Goal: Transaction & Acquisition: Download file/media

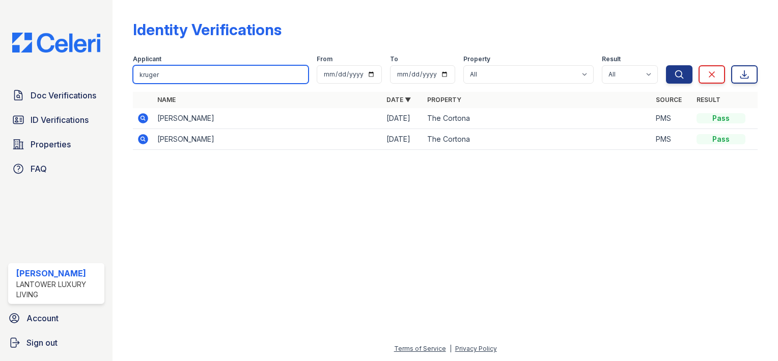
drag, startPoint x: 0, startPoint y: 0, endPoint x: 200, endPoint y: 71, distance: 212.0
click at [200, 71] on input "kruger" at bounding box center [221, 74] width 176 height 18
type input "jahlen"
click at [666, 65] on button "Search" at bounding box center [679, 74] width 26 height 18
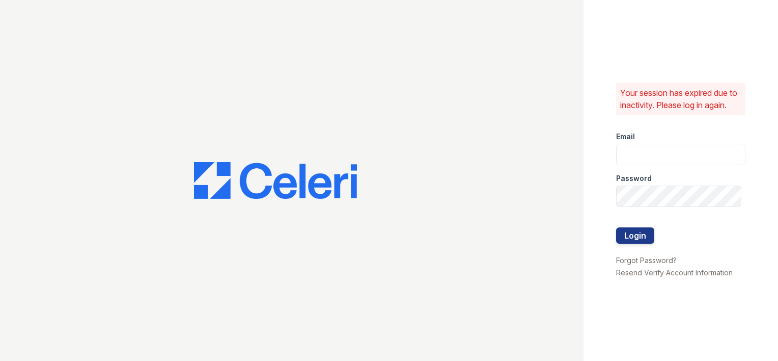
type input "amtorres@lantowerliving.com"
click at [644, 240] on button "Login" at bounding box center [635, 235] width 38 height 16
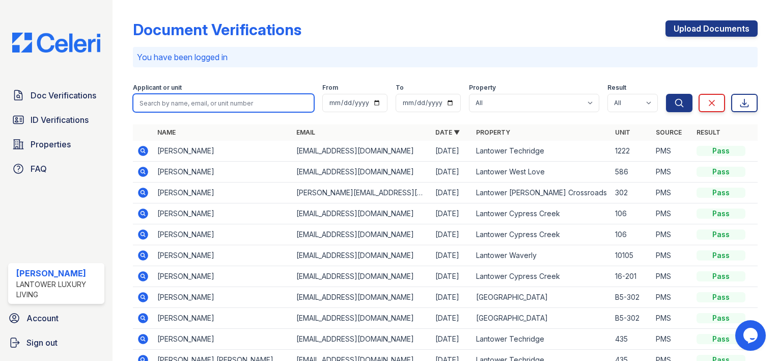
click at [188, 106] on input "search" at bounding box center [223, 103] width 181 height 18
type input "jahlen"
click at [666, 94] on button "Search" at bounding box center [679, 103] width 26 height 18
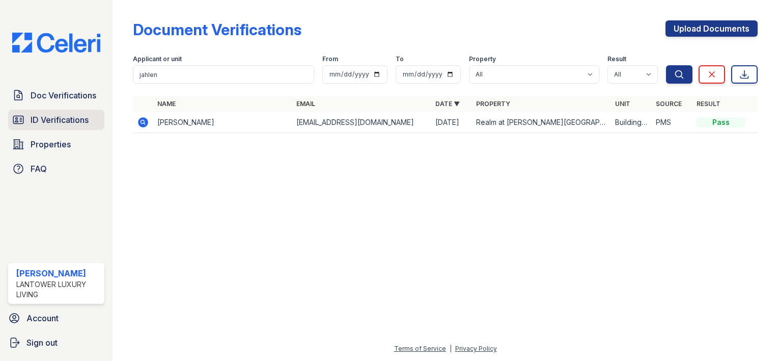
click at [38, 124] on span "ID Verifications" at bounding box center [60, 120] width 58 height 12
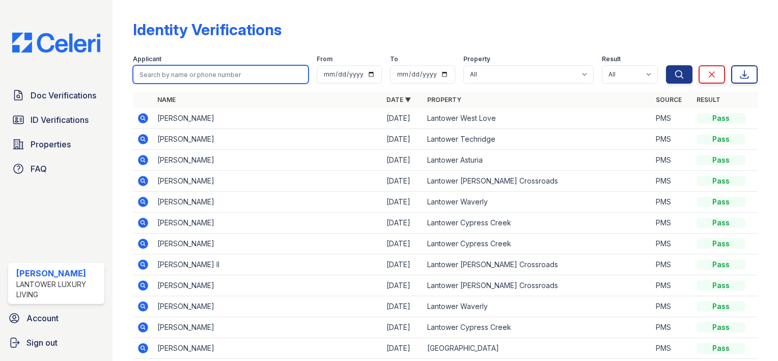
click at [155, 78] on input "search" at bounding box center [221, 74] width 176 height 18
type input "jahlen"
click at [666, 65] on button "Search" at bounding box center [679, 74] width 26 height 18
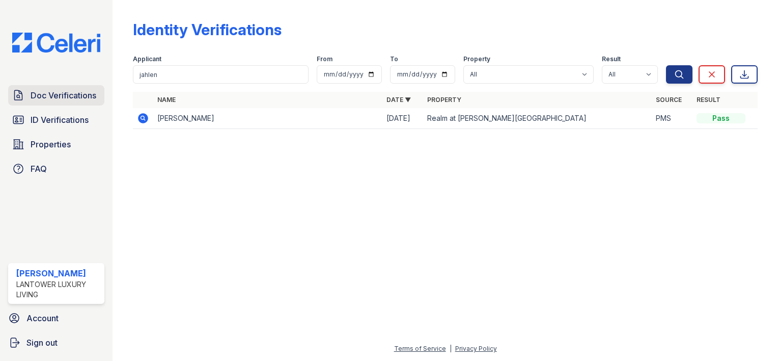
click at [70, 96] on span "Doc Verifications" at bounding box center [64, 95] width 66 height 12
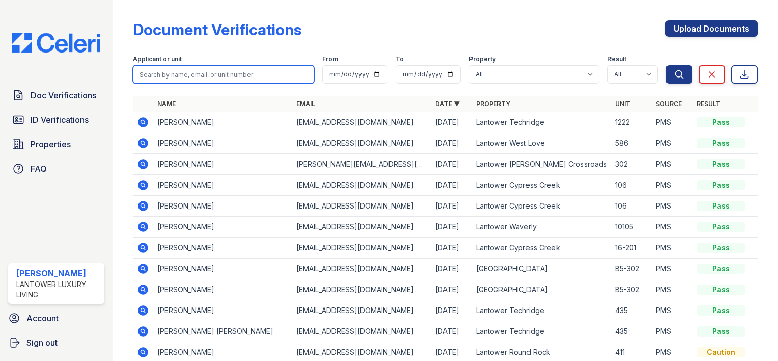
click at [160, 77] on input "search" at bounding box center [223, 74] width 181 height 18
type input "jahlen"
click at [666, 65] on button "Search" at bounding box center [679, 74] width 26 height 18
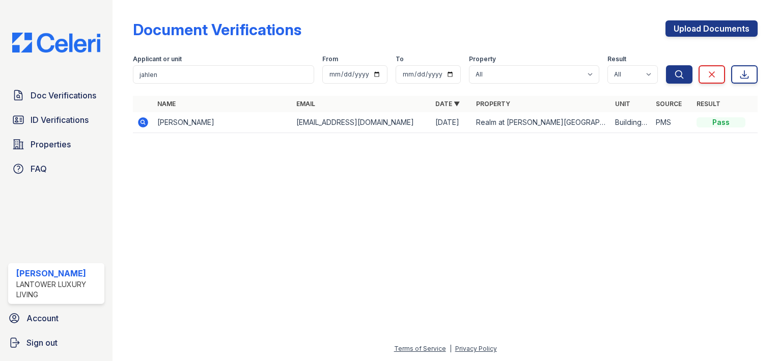
click at [144, 122] on icon at bounding box center [143, 122] width 12 height 12
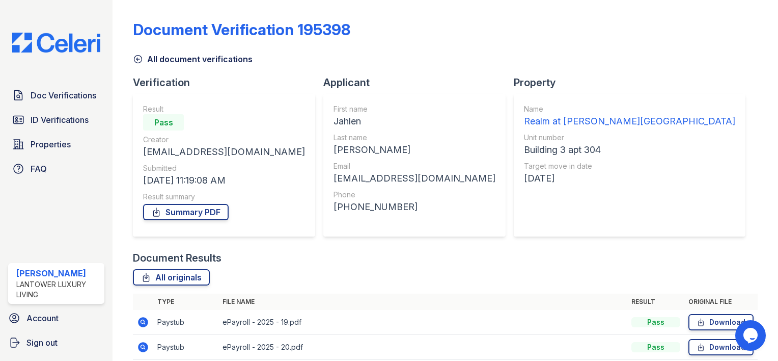
scroll to position [68, 0]
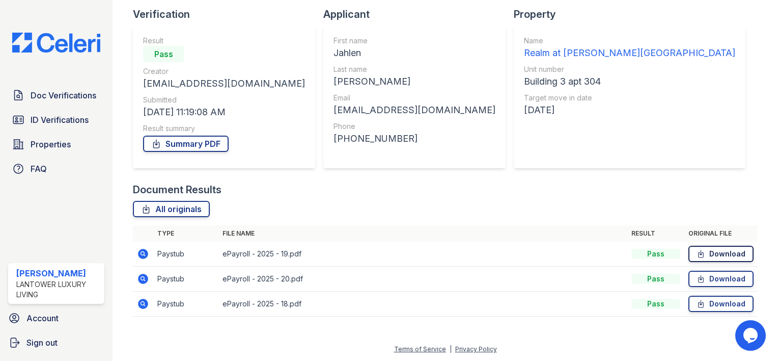
click at [724, 253] on link "Download" at bounding box center [721, 253] width 65 height 16
click at [721, 277] on link "Download" at bounding box center [721, 278] width 65 height 16
click at [725, 306] on link "Download" at bounding box center [721, 303] width 65 height 16
